Goal: Task Accomplishment & Management: Use online tool/utility

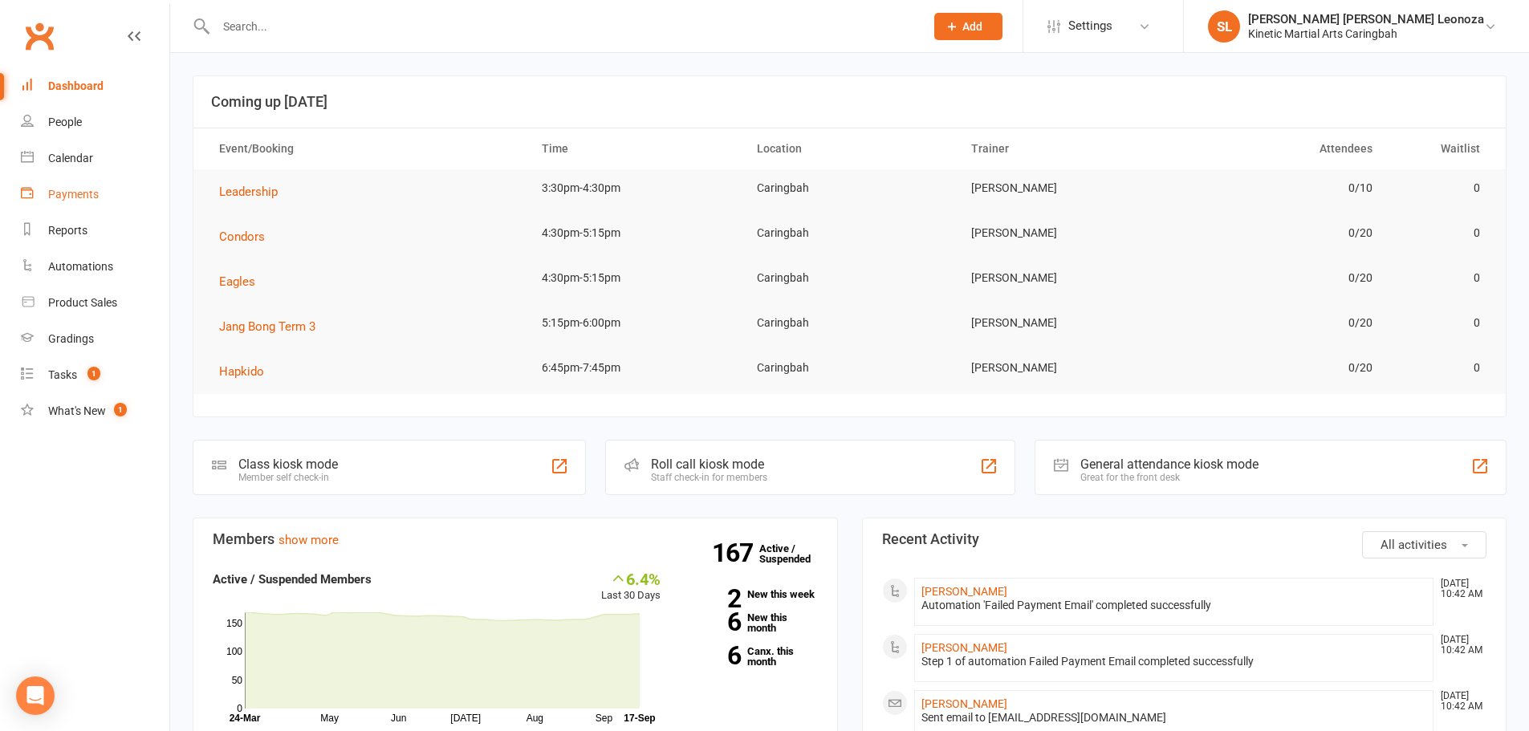
click at [95, 201] on link "Payments" at bounding box center [95, 195] width 148 height 36
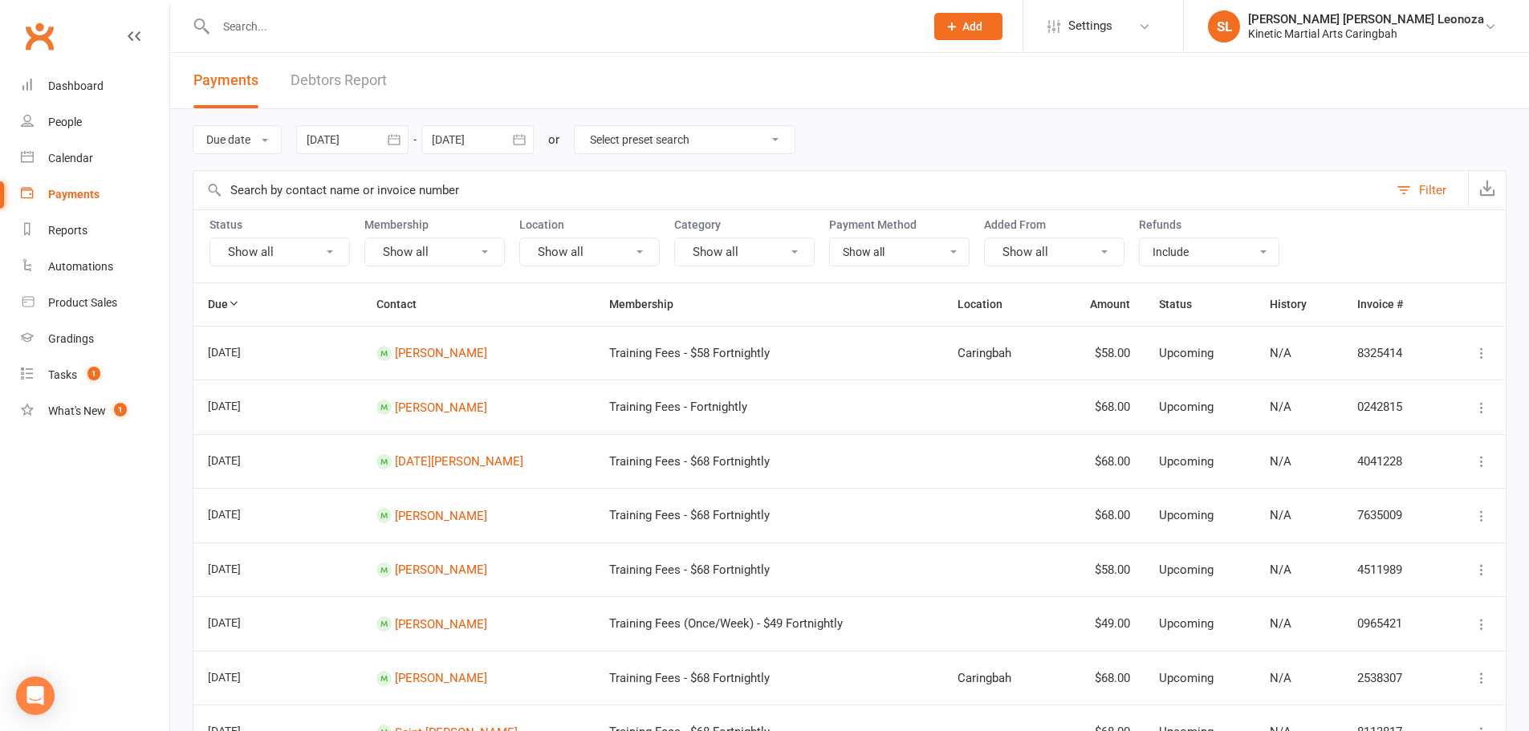
click at [393, 145] on icon "button" at bounding box center [394, 140] width 16 height 16
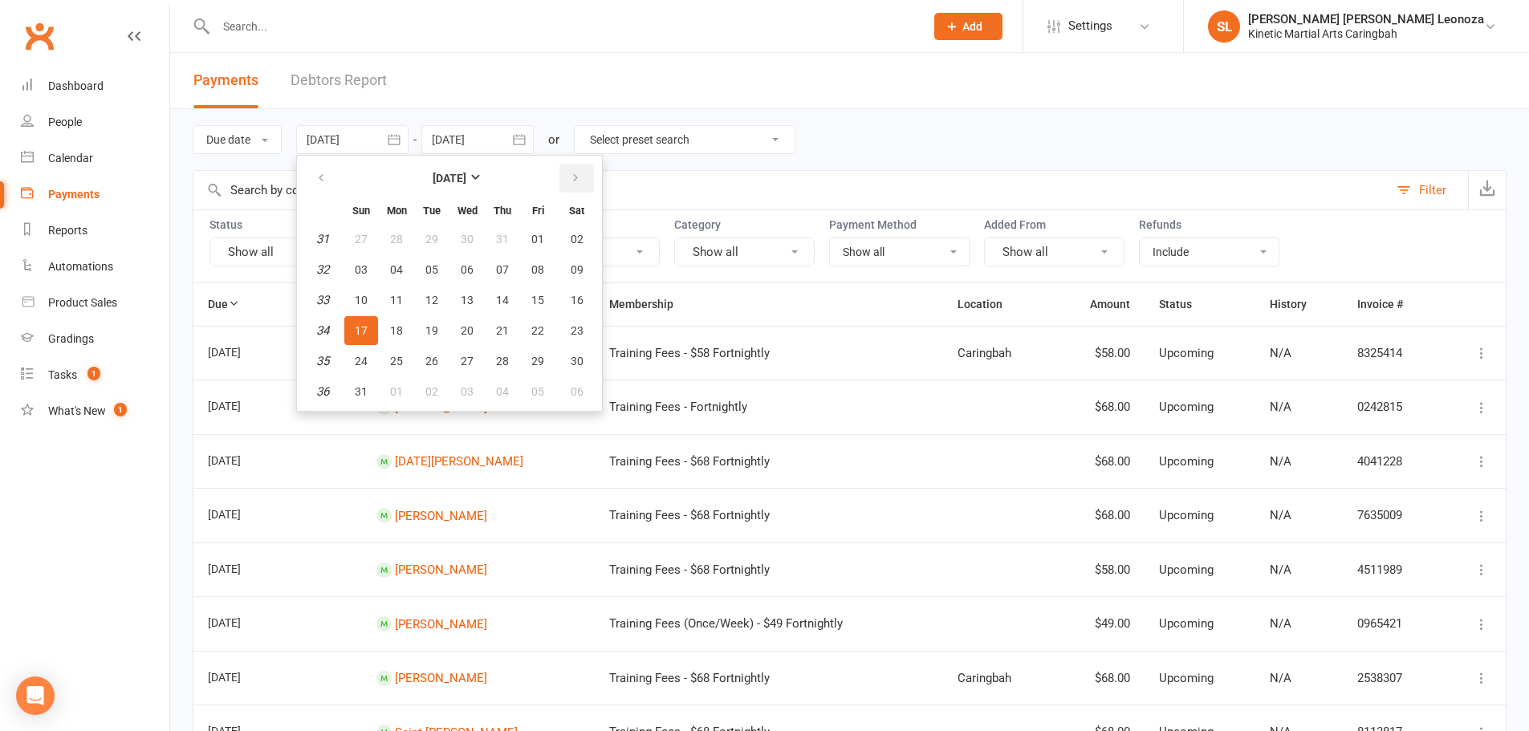
click at [583, 180] on button "button" at bounding box center [576, 178] width 35 height 29
click at [400, 305] on span "15" at bounding box center [396, 300] width 13 height 13
type input "[DATE]"
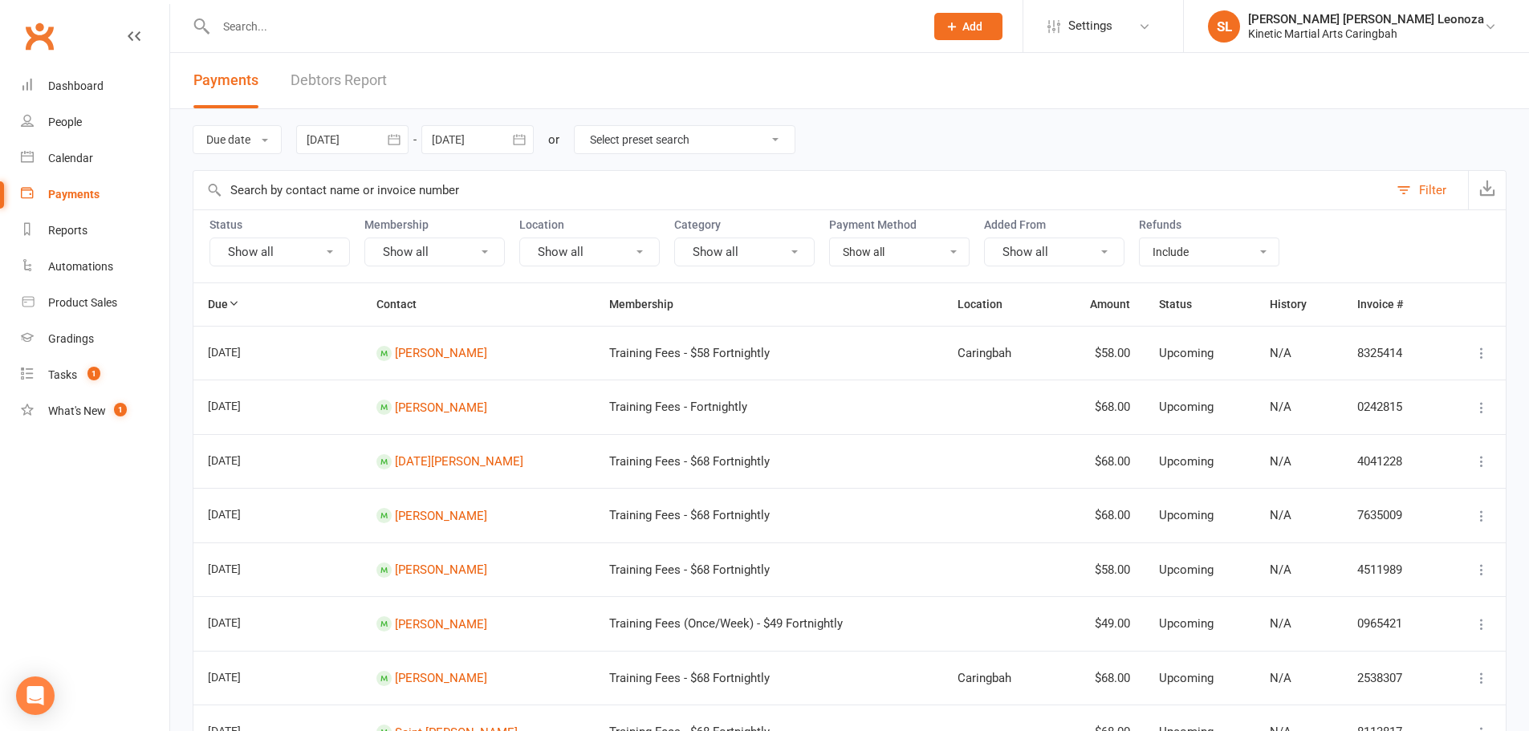
click at [525, 139] on icon "button" at bounding box center [519, 139] width 12 height 10
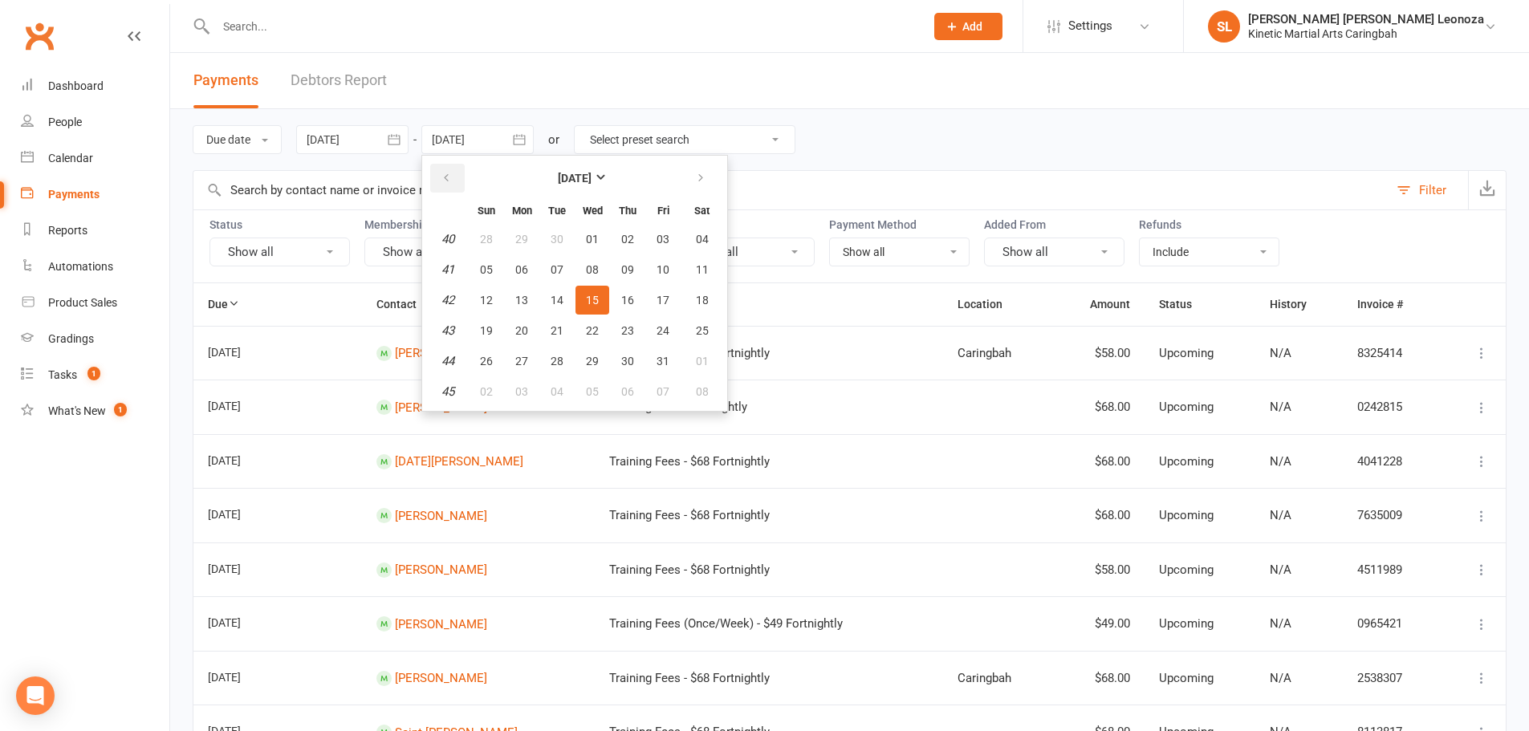
click at [455, 185] on button "button" at bounding box center [447, 178] width 35 height 29
click at [534, 297] on button "15" at bounding box center [522, 300] width 34 height 29
type input "[DATE]"
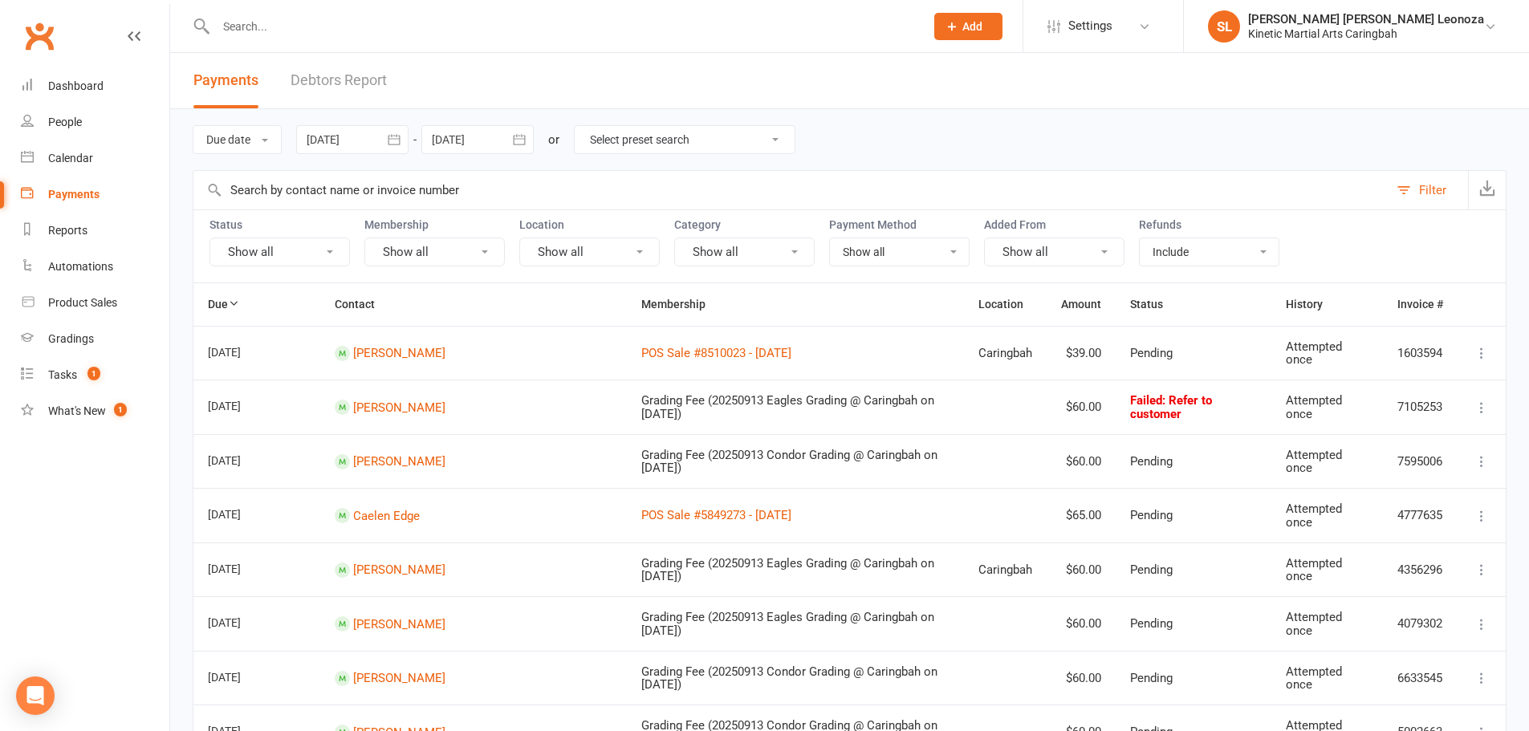
click at [400, 141] on icon "button" at bounding box center [394, 140] width 16 height 16
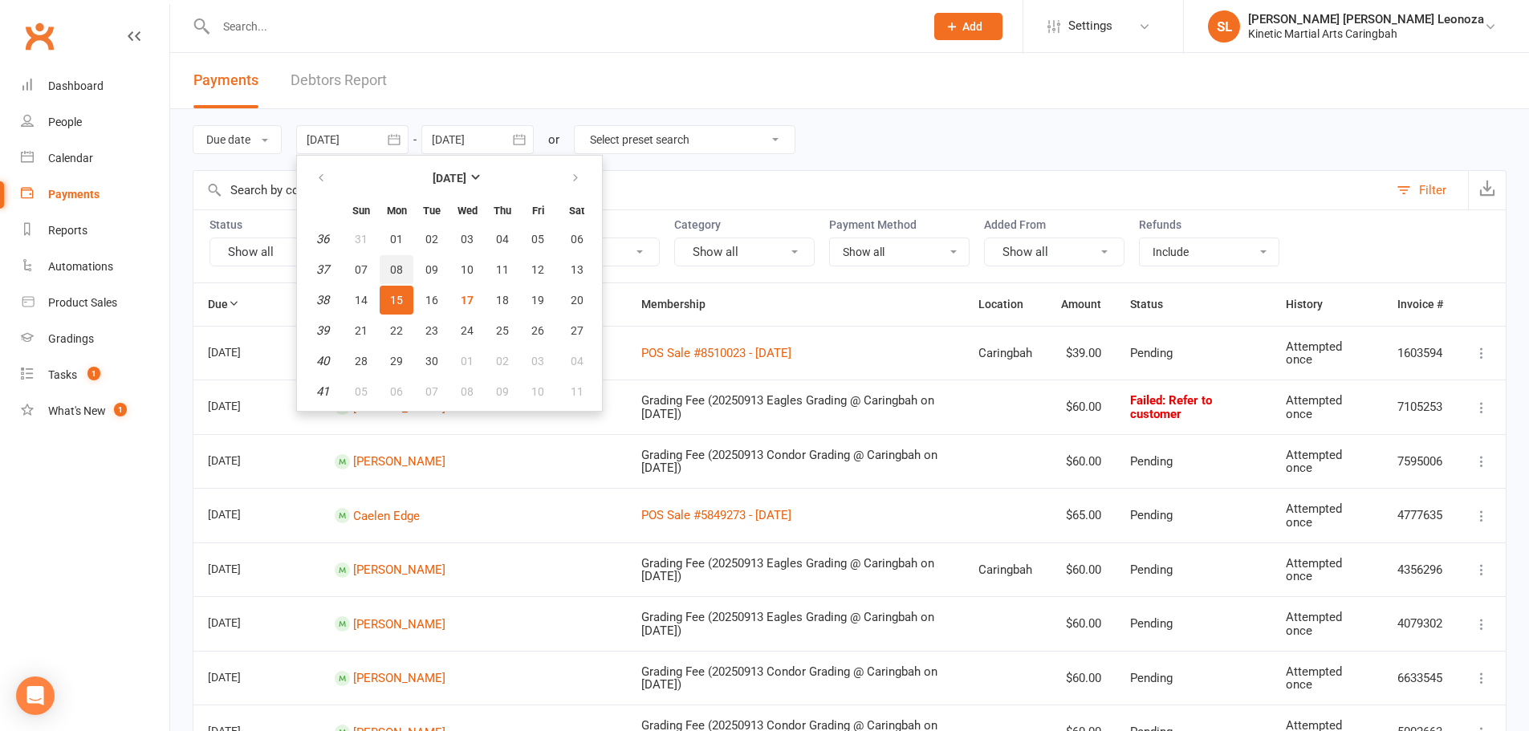
click at [398, 270] on span "08" at bounding box center [396, 269] width 13 height 13
type input "[DATE]"
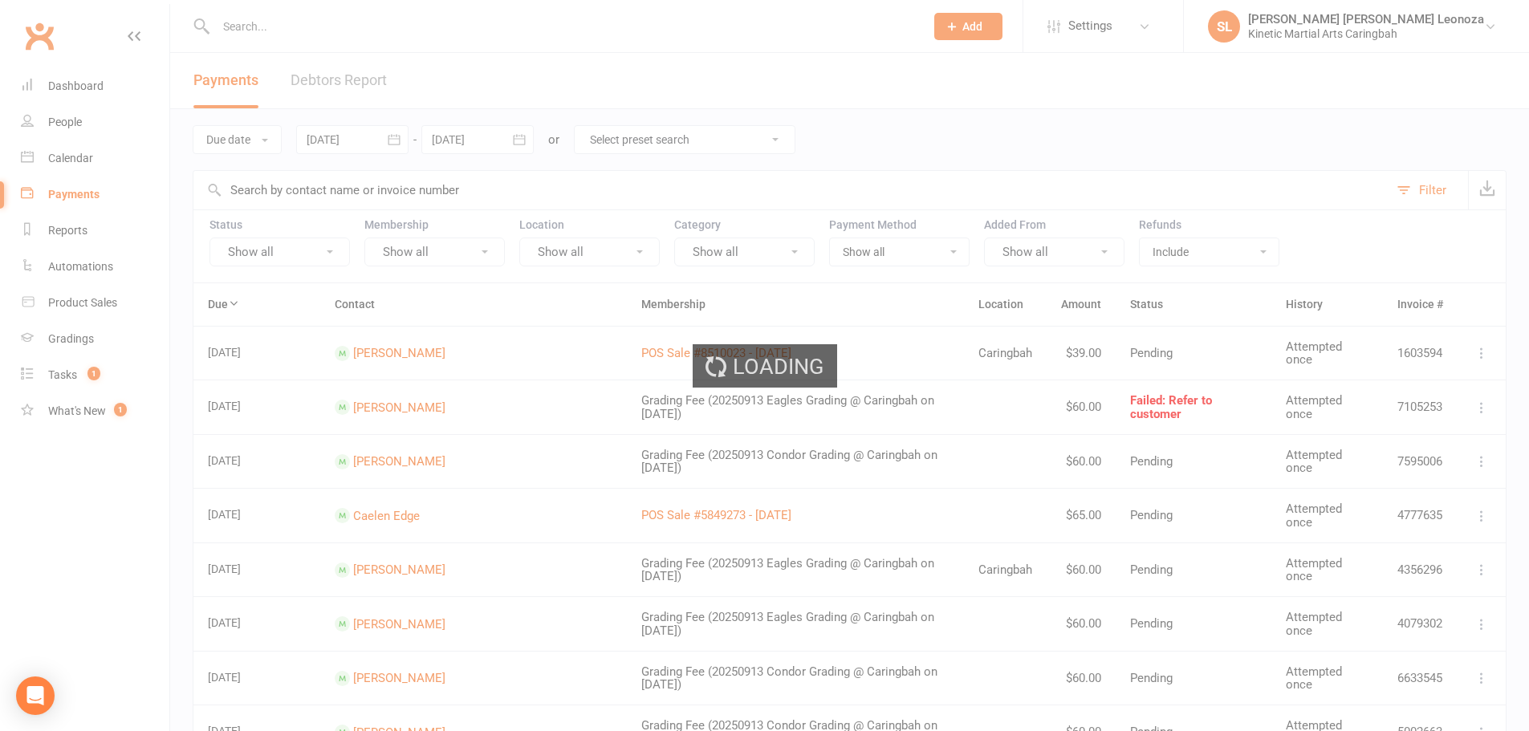
click at [869, 116] on div "Loading" at bounding box center [764, 365] width 1529 height 731
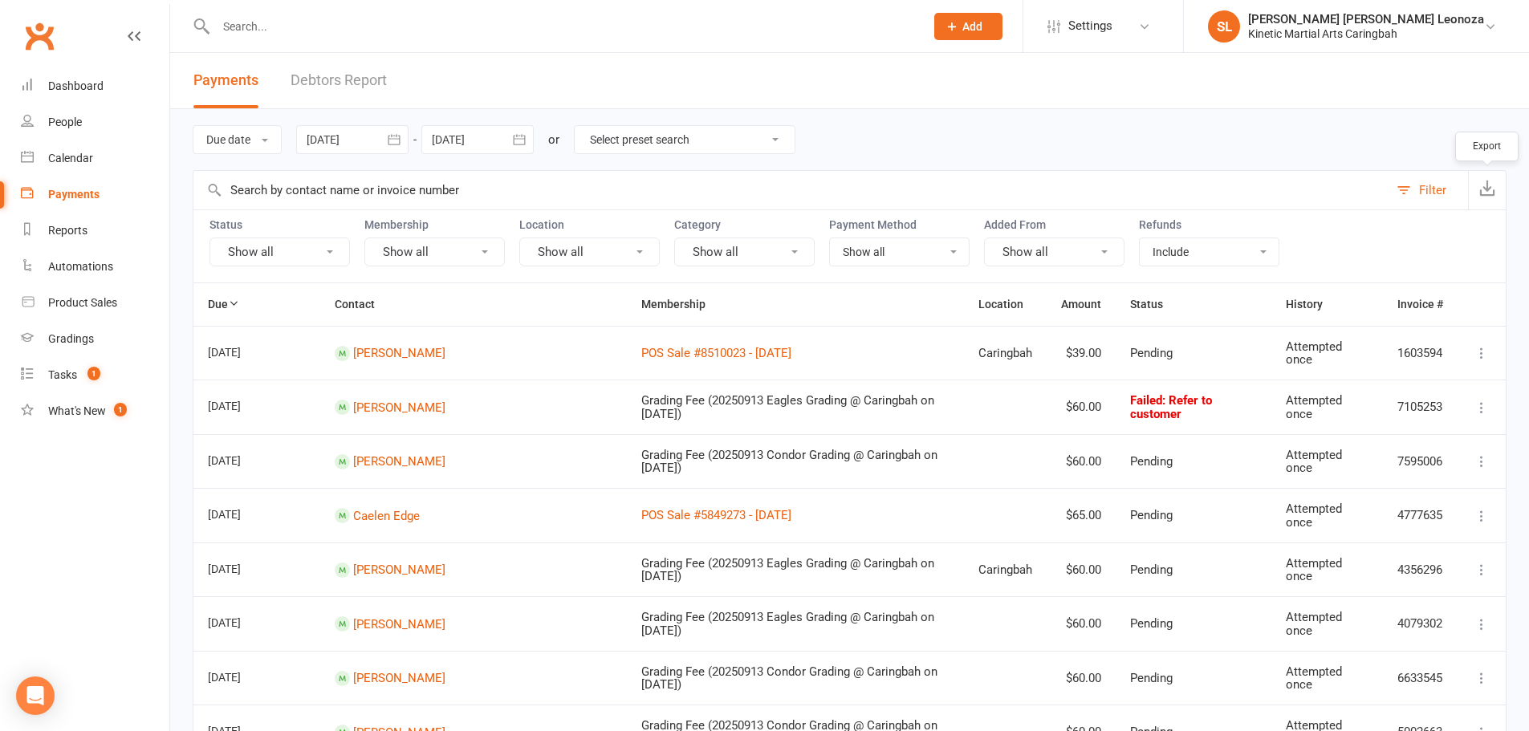
click at [1477, 194] on button "button" at bounding box center [1487, 190] width 38 height 39
